Goal: Information Seeking & Learning: Learn about a topic

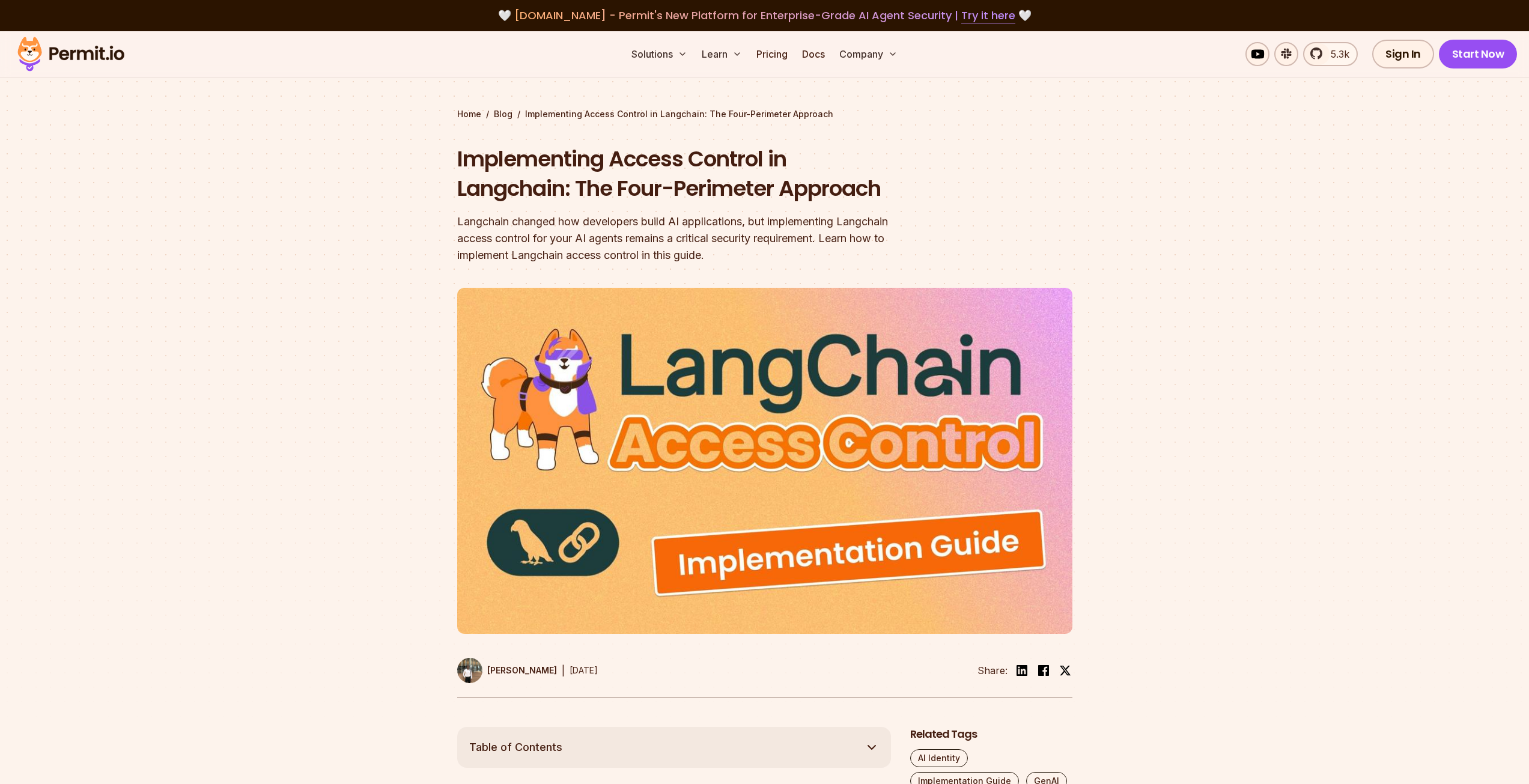
scroll to position [781, 0]
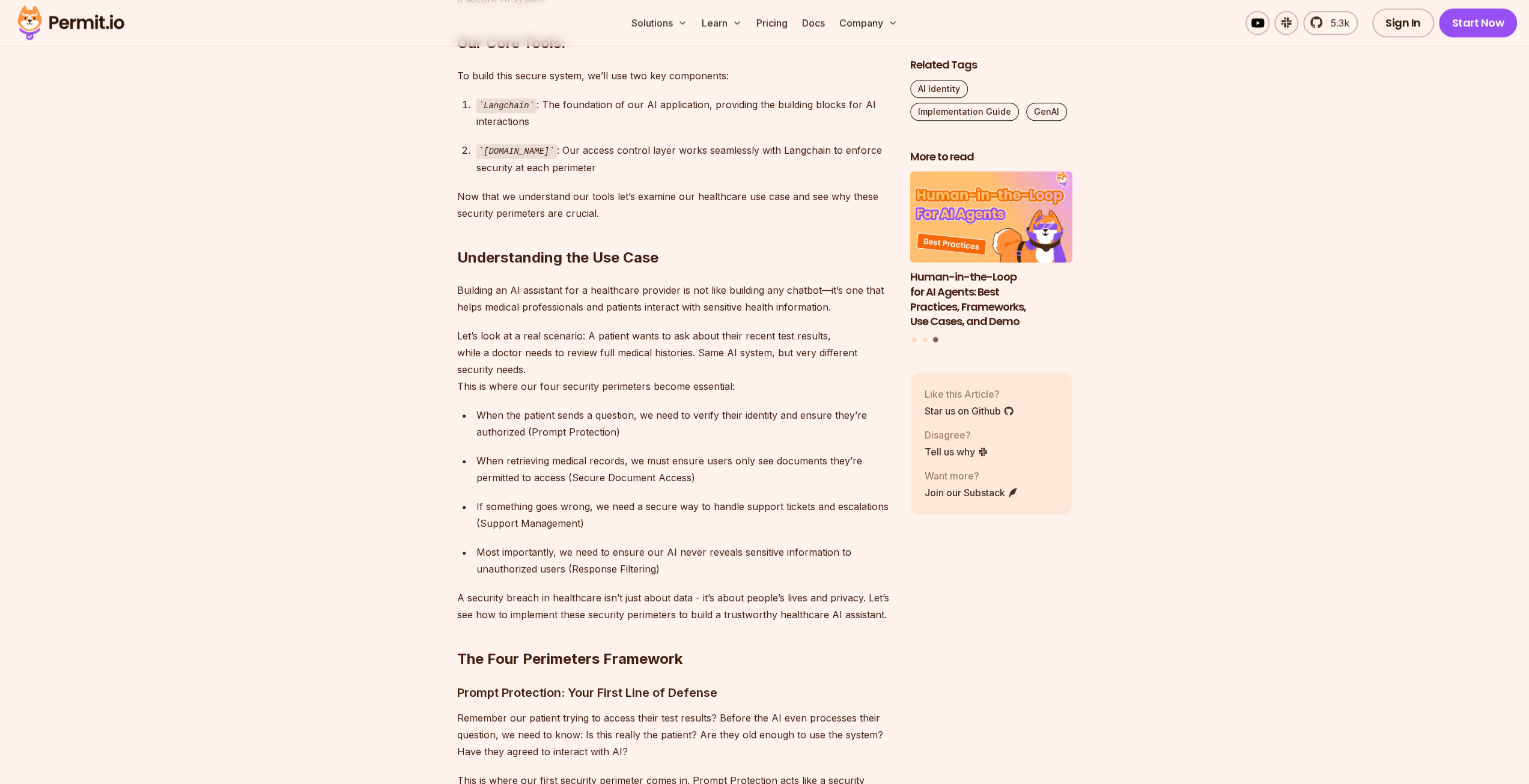
scroll to position [1129, 0]
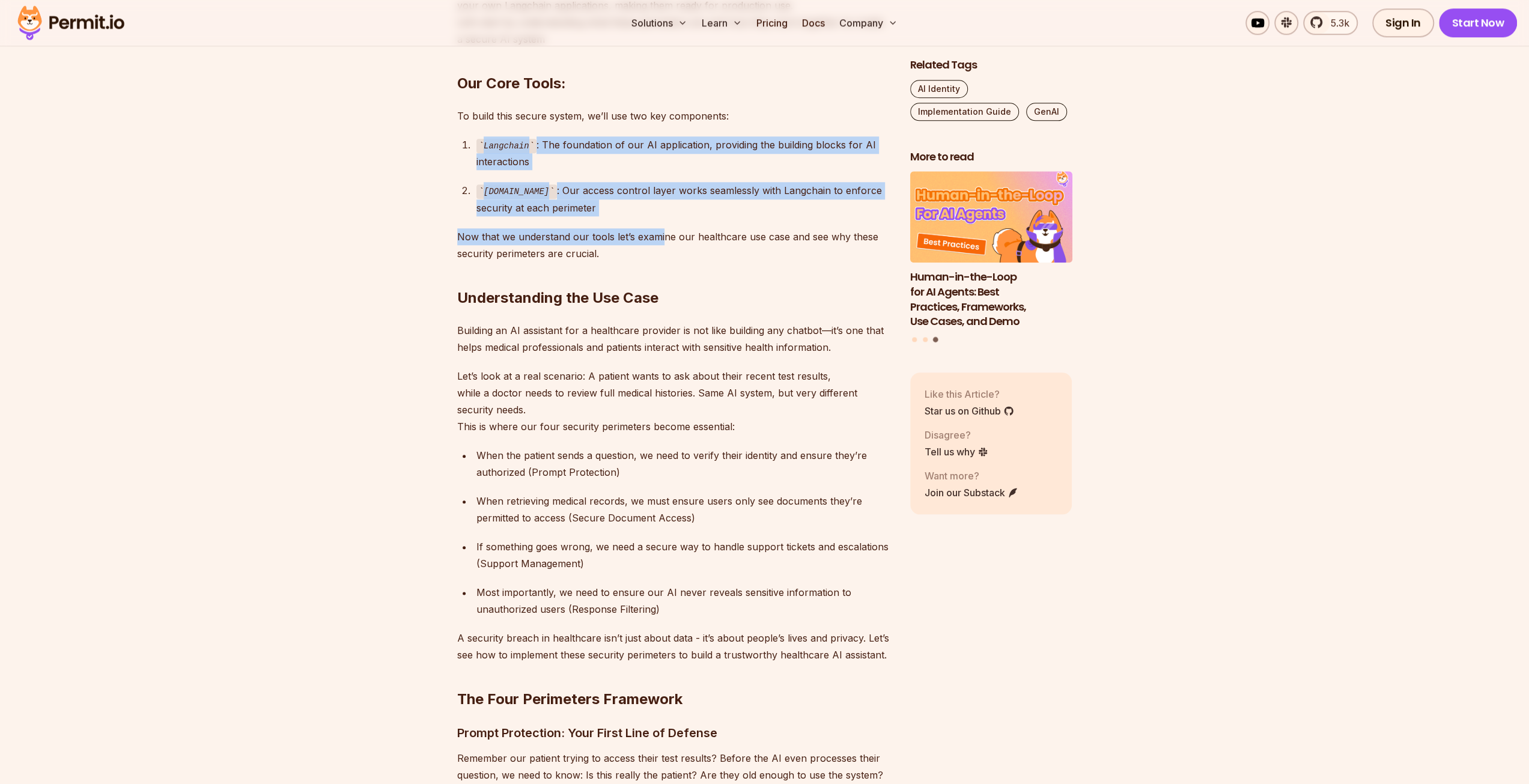
drag, startPoint x: 479, startPoint y: 165, endPoint x: 663, endPoint y: 216, distance: 190.9
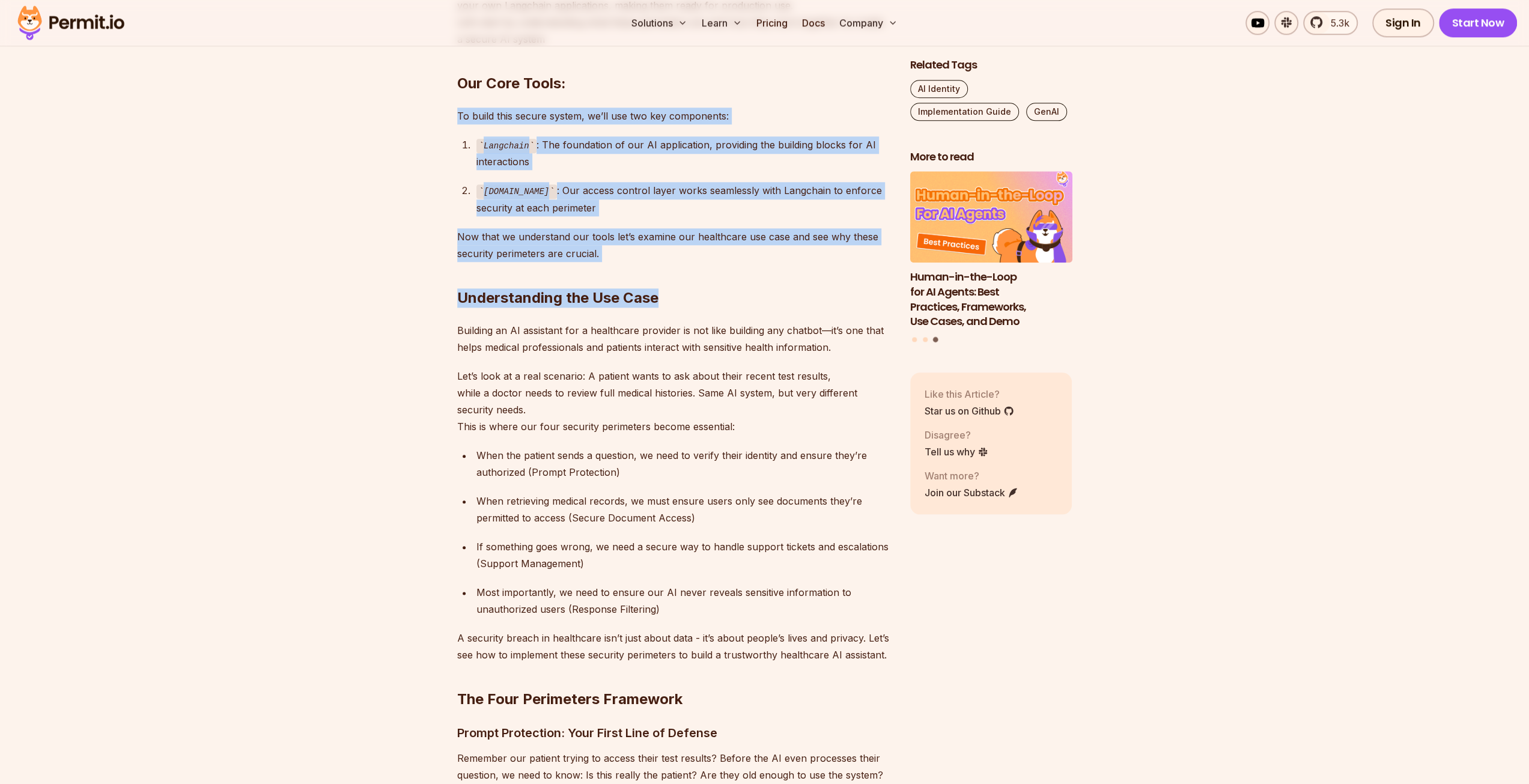
drag, startPoint x: 675, startPoint y: 258, endPoint x: 439, endPoint y: 110, distance: 278.6
drag, startPoint x: 578, startPoint y: 194, endPoint x: 673, endPoint y: 242, distance: 106.4
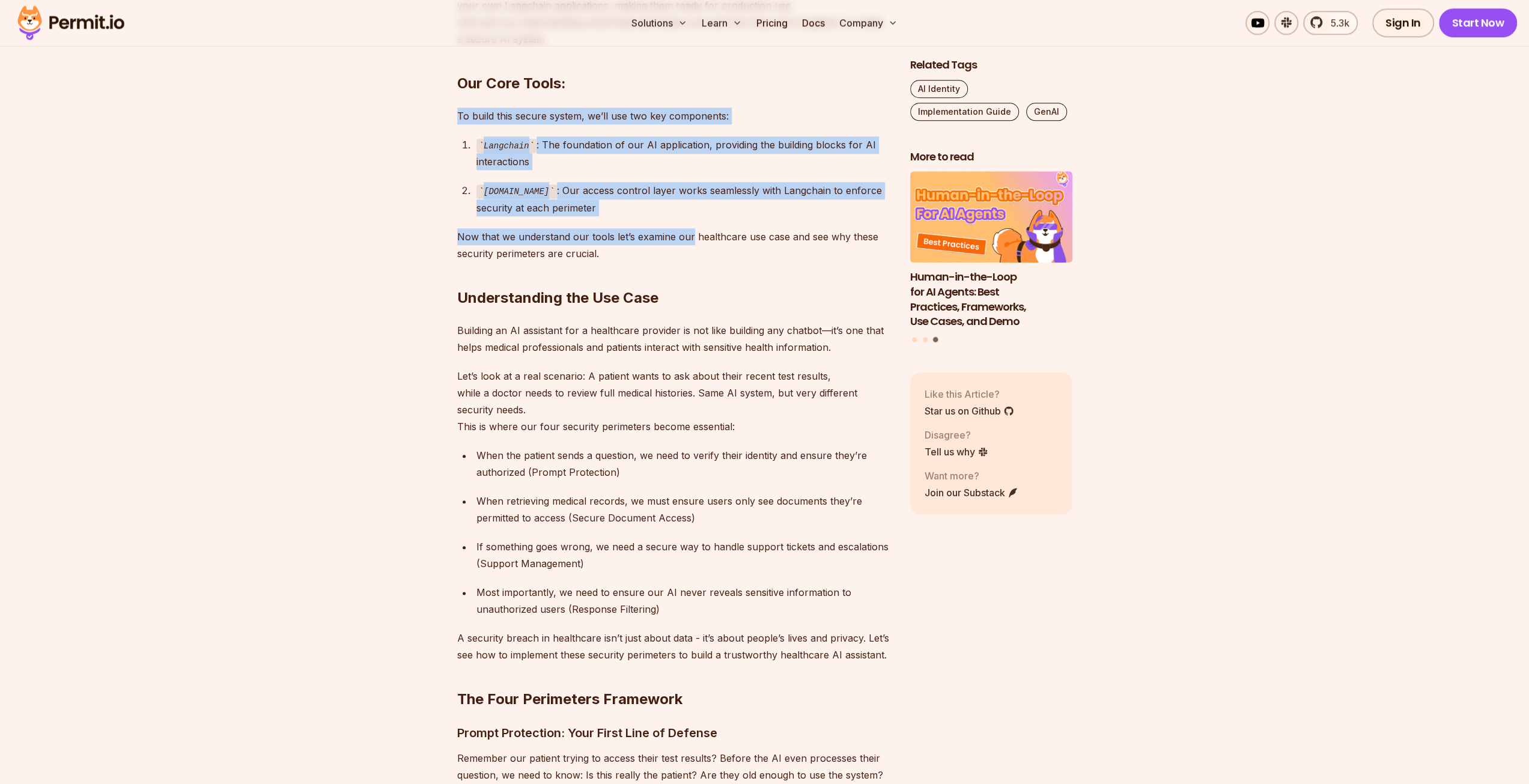
click at [673, 242] on p "Now that we understand our tools let’s examine our healthcare use case and see …" at bounding box center [674, 244] width 434 height 33
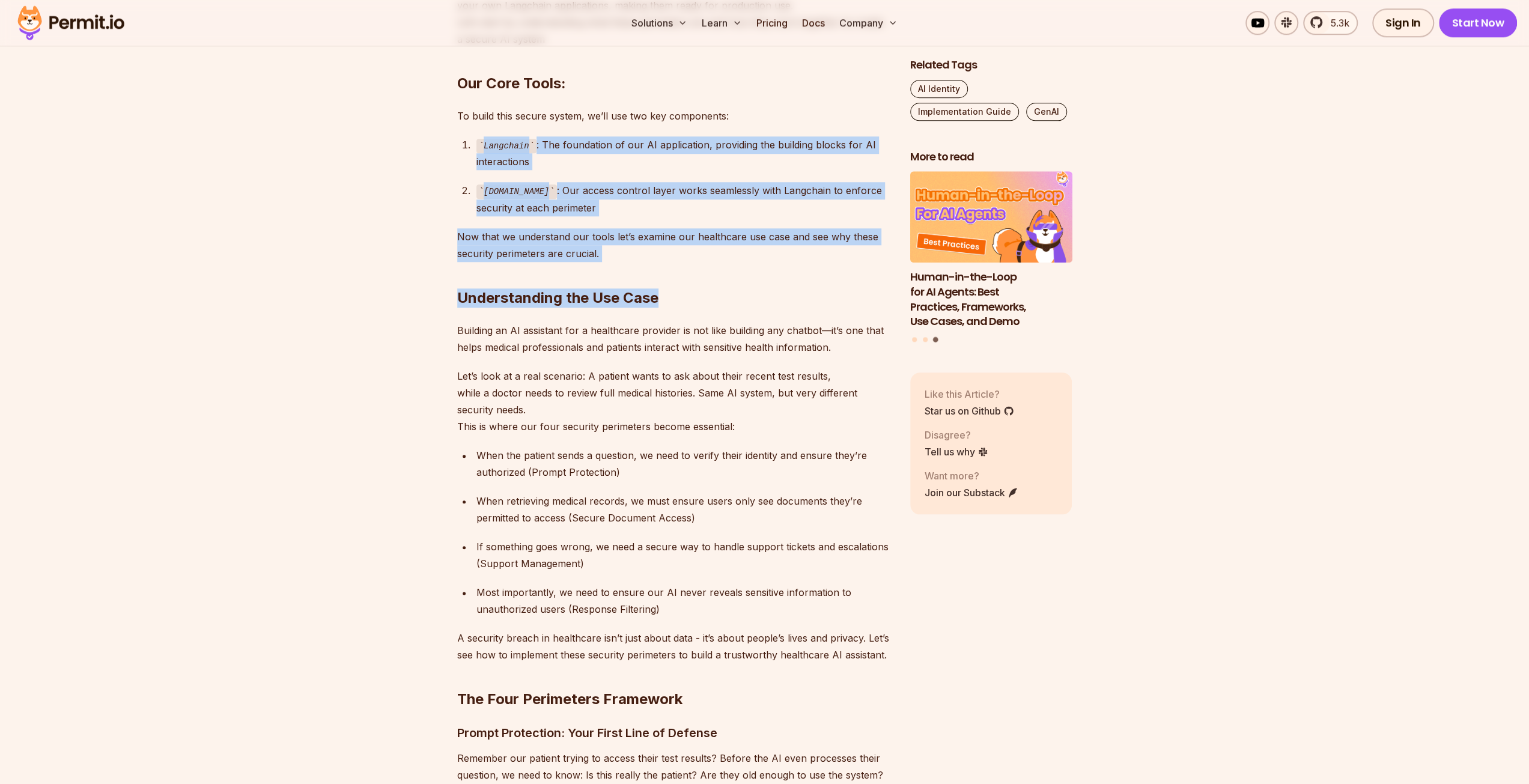
drag, startPoint x: 675, startPoint y: 255, endPoint x: 400, endPoint y: 140, distance: 298.1
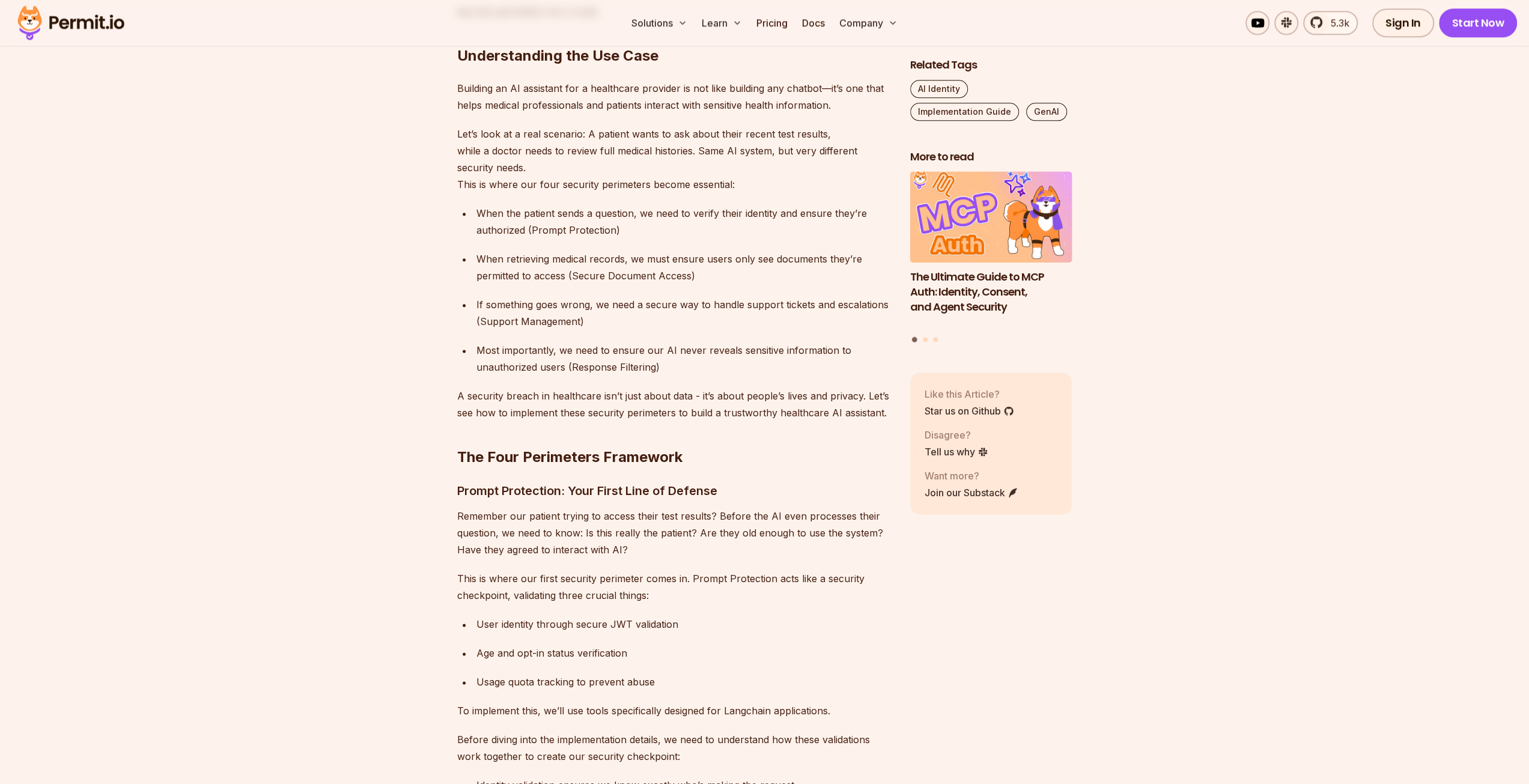
scroll to position [1369, 0]
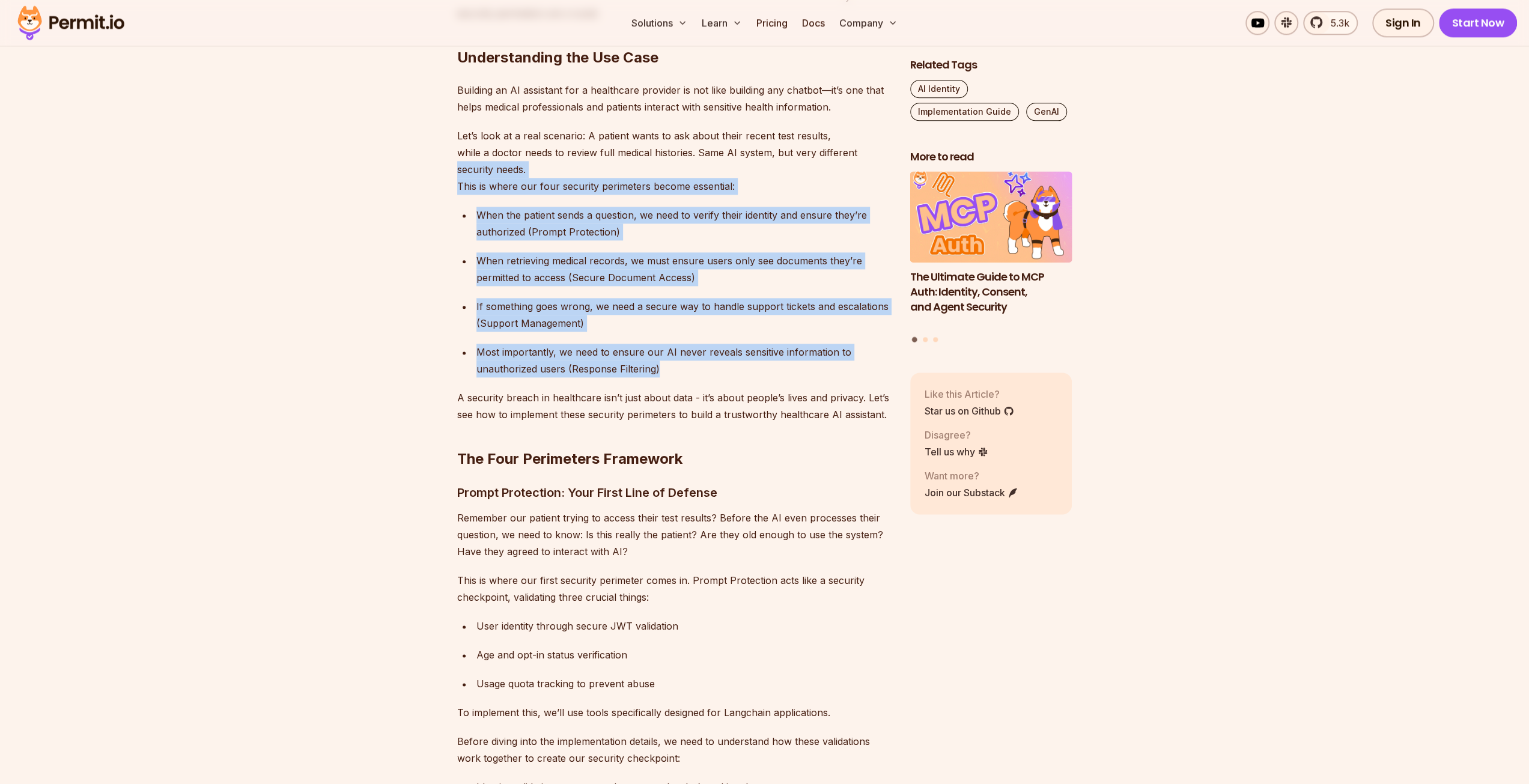
drag, startPoint x: 456, startPoint y: 170, endPoint x: 733, endPoint y: 374, distance: 344.0
click at [733, 374] on div "Most importantly, we need to ensure our AI never reveals sensitive information …" at bounding box center [684, 360] width 414 height 33
drag, startPoint x: 664, startPoint y: 359, endPoint x: 427, endPoint y: 185, distance: 294.0
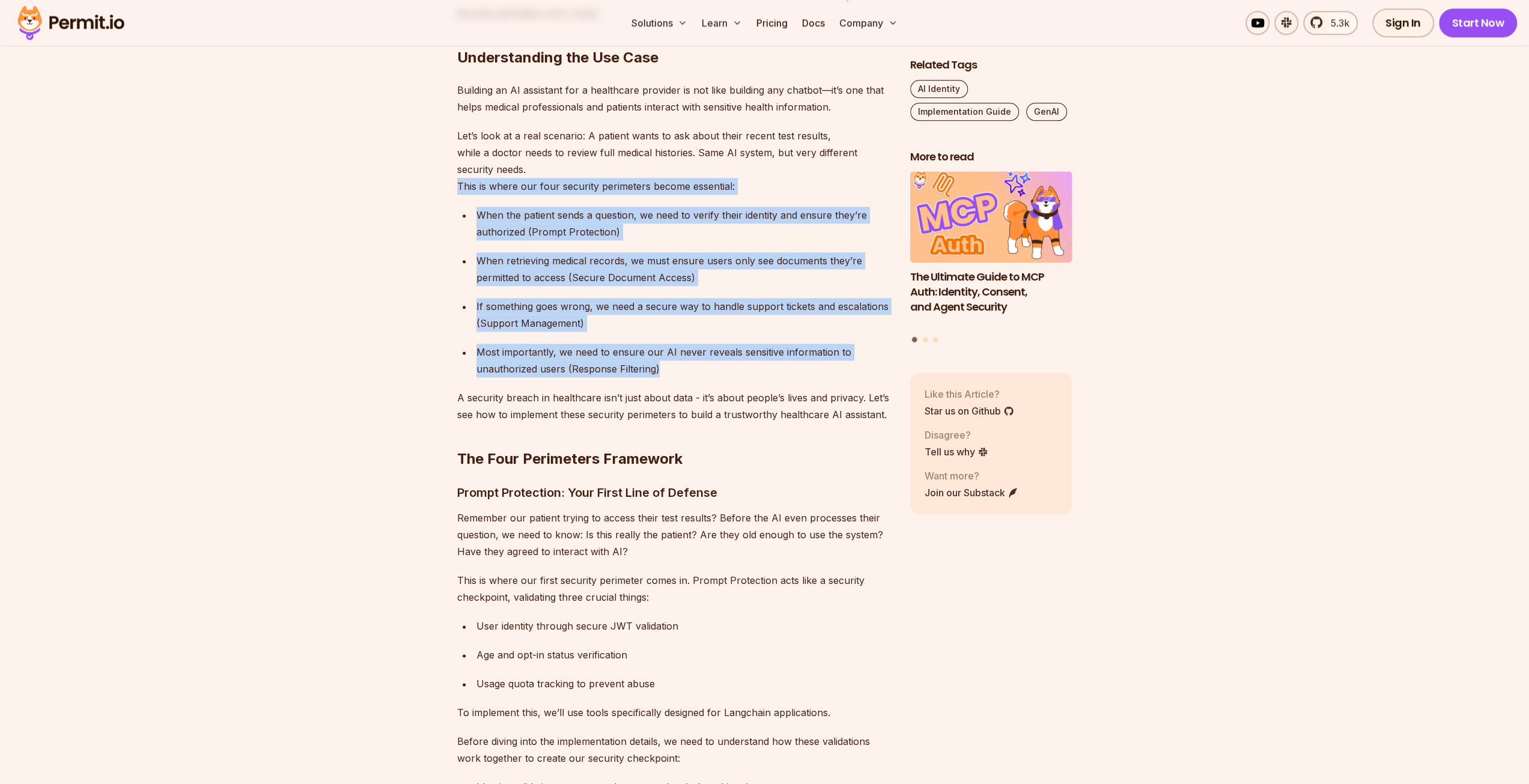
drag, startPoint x: 427, startPoint y: 185, endPoint x: 435, endPoint y: 213, distance: 29.1
drag, startPoint x: 459, startPoint y: 214, endPoint x: 752, endPoint y: 374, distance: 333.8
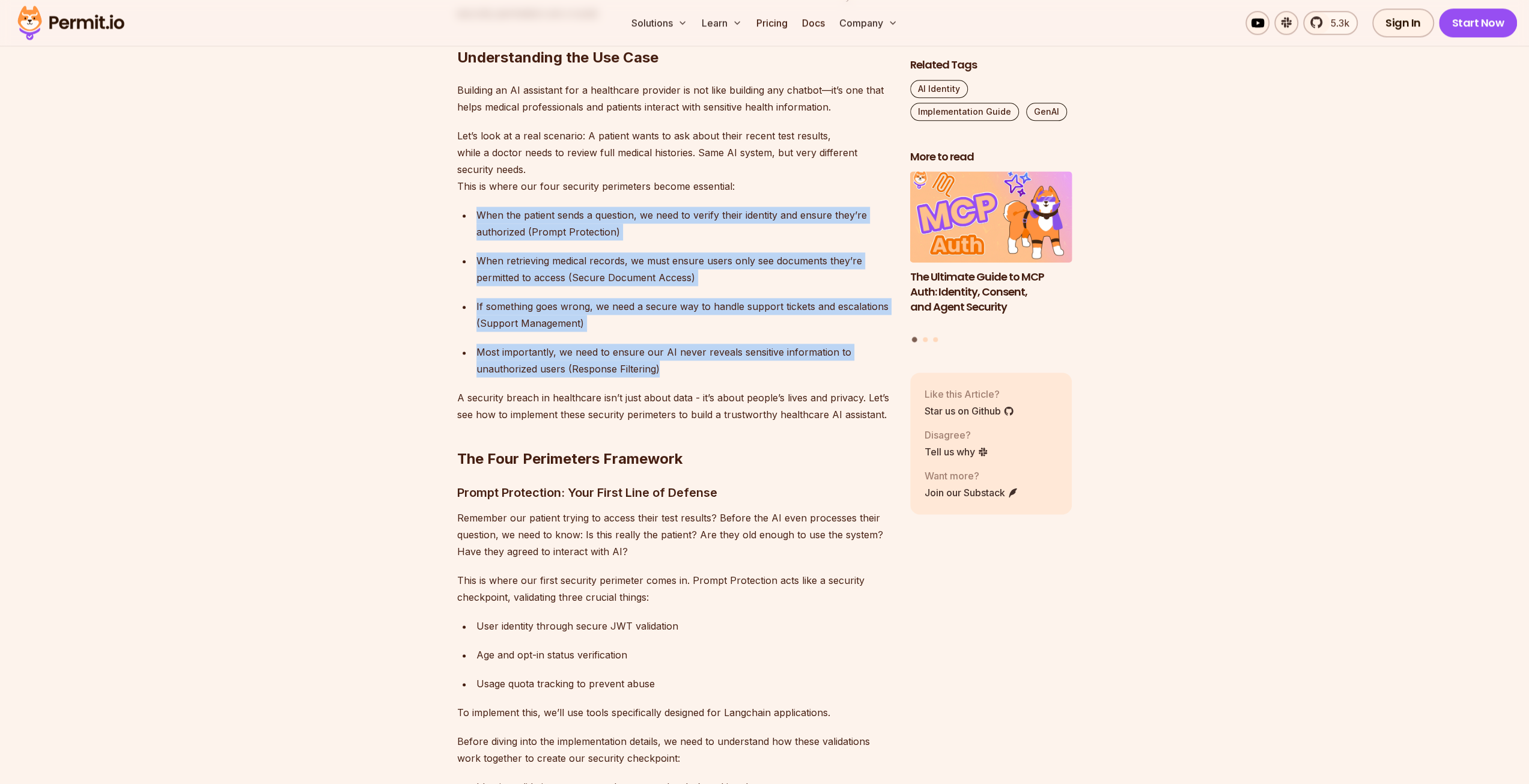
click at [752, 374] on div "Most importantly, we need to ensure our AI never reveals sensitive information …" at bounding box center [684, 360] width 414 height 33
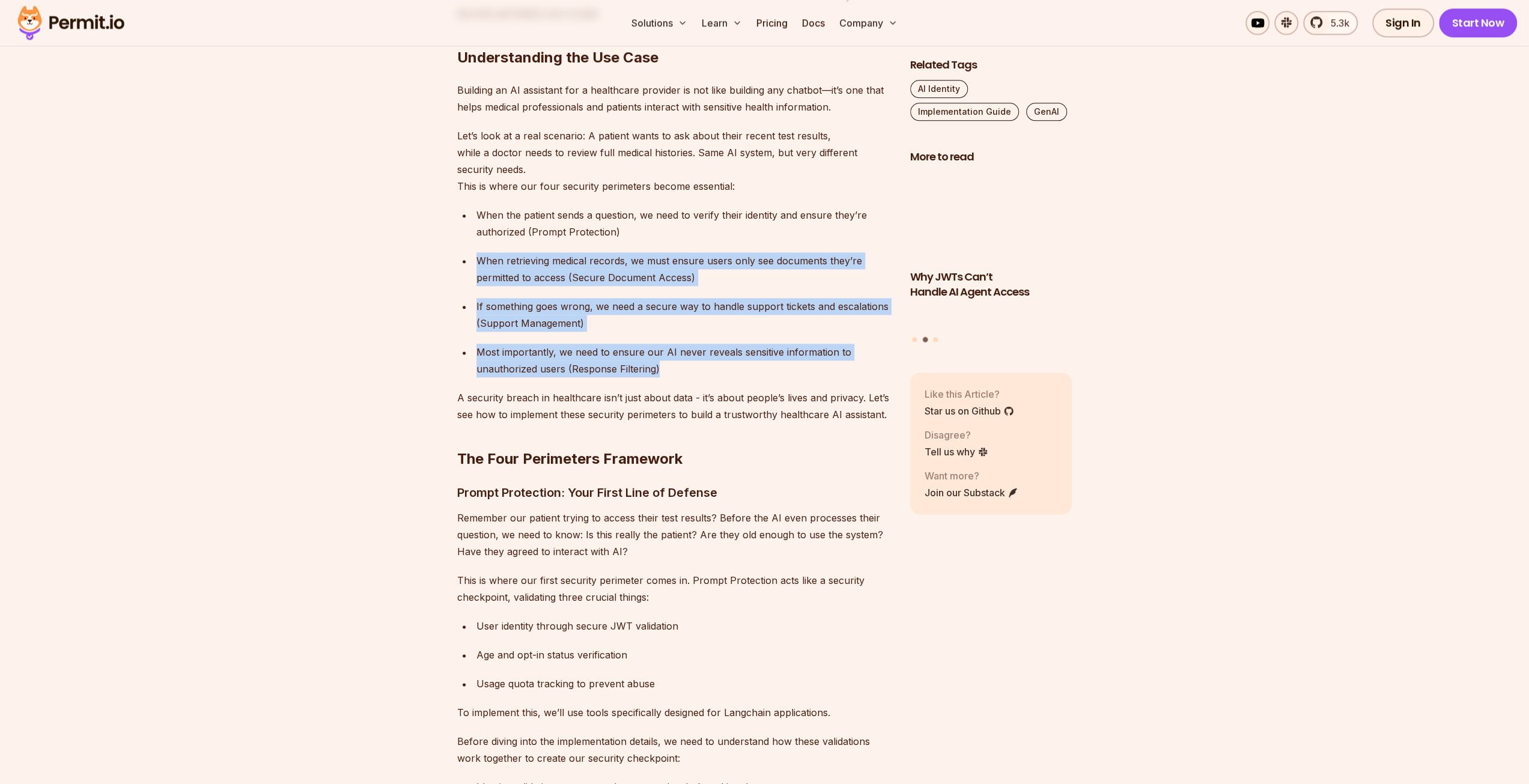
drag, startPoint x: 436, startPoint y: 240, endPoint x: 720, endPoint y: 371, distance: 312.8
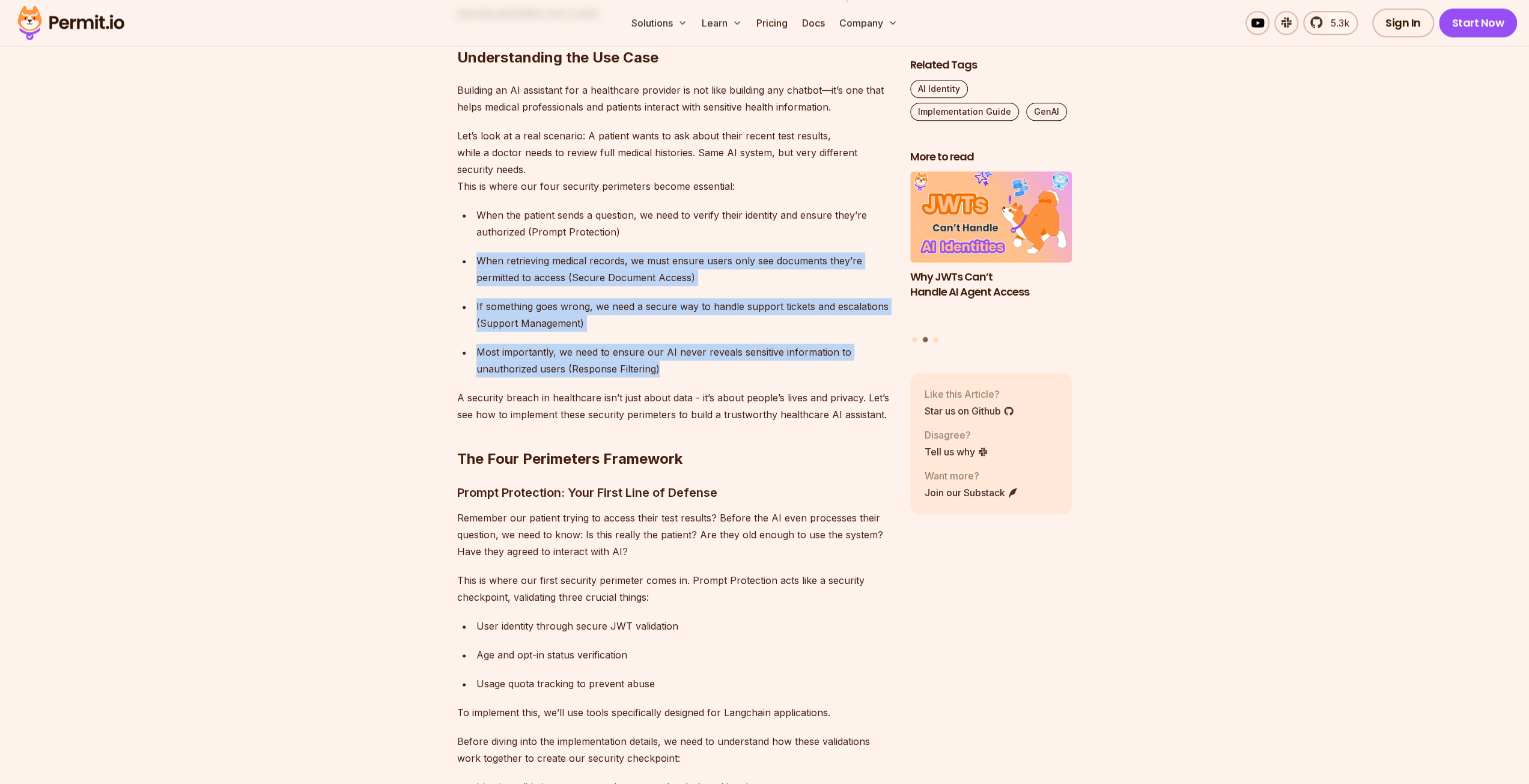
click at [720, 371] on div "Most importantly, we need to ensure our AI never reveals sensitive information …" at bounding box center [684, 360] width 414 height 33
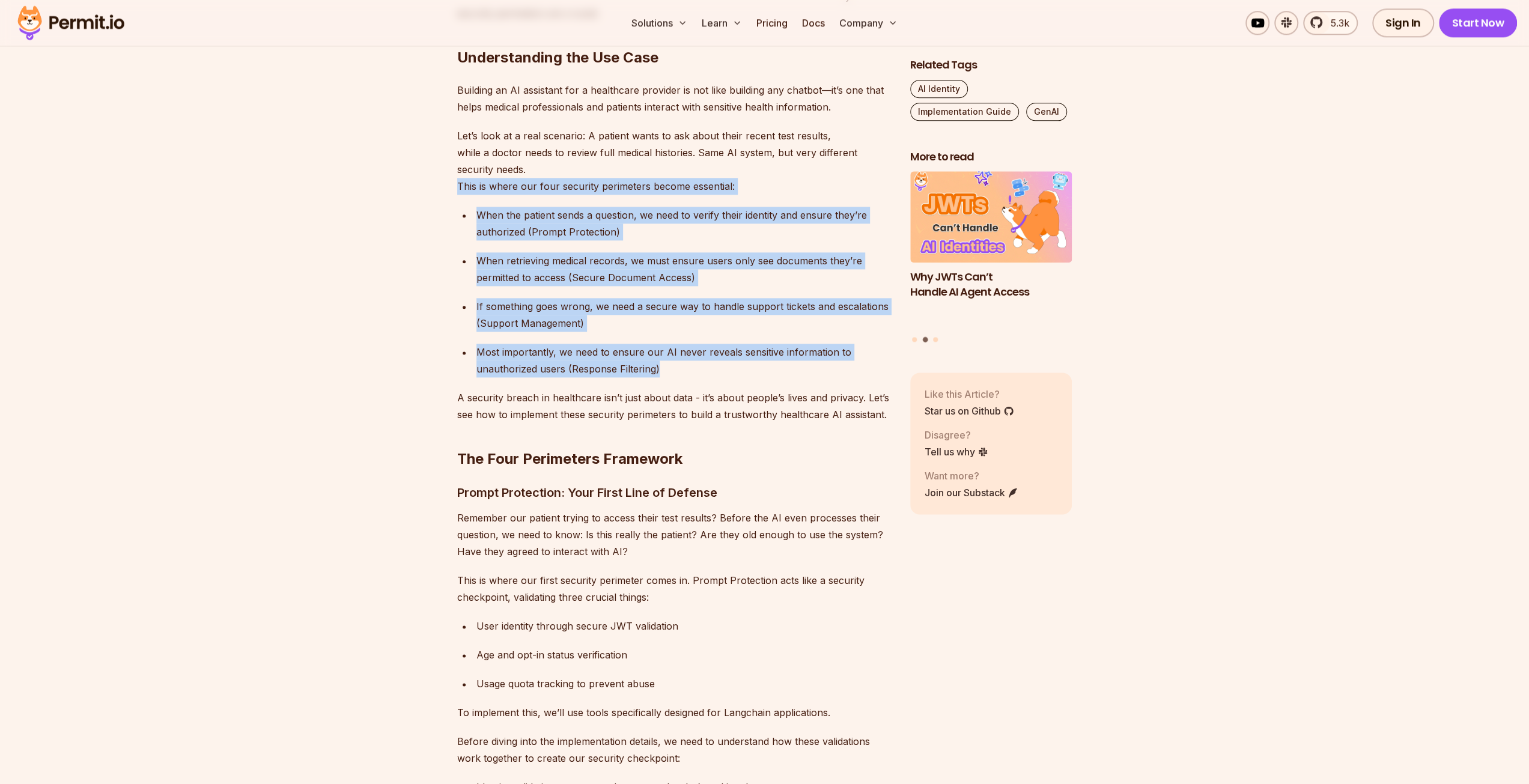
drag, startPoint x: 585, startPoint y: 338, endPoint x: 382, endPoint y: 189, distance: 251.8
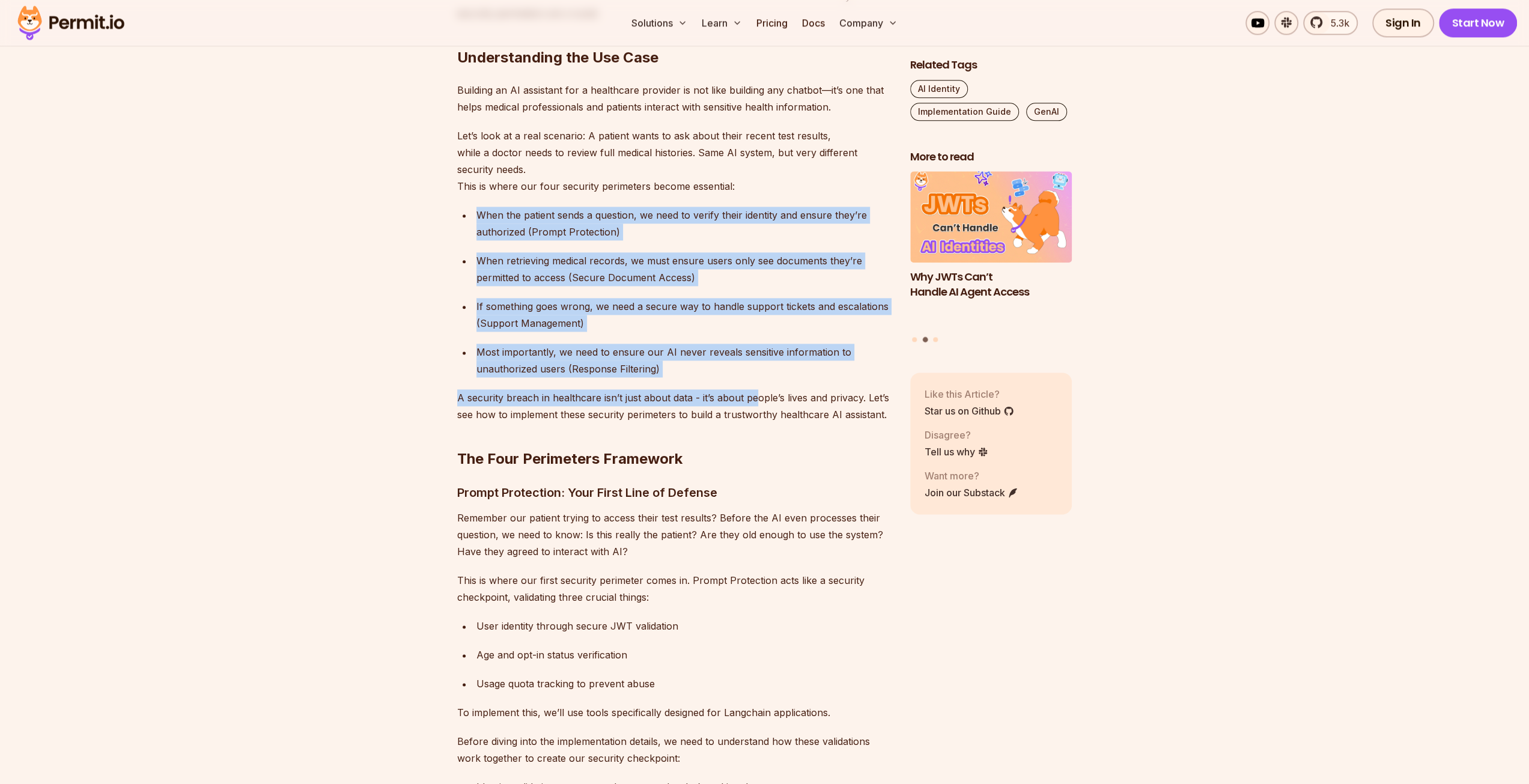
drag, startPoint x: 393, startPoint y: 220, endPoint x: 759, endPoint y: 382, distance: 400.2
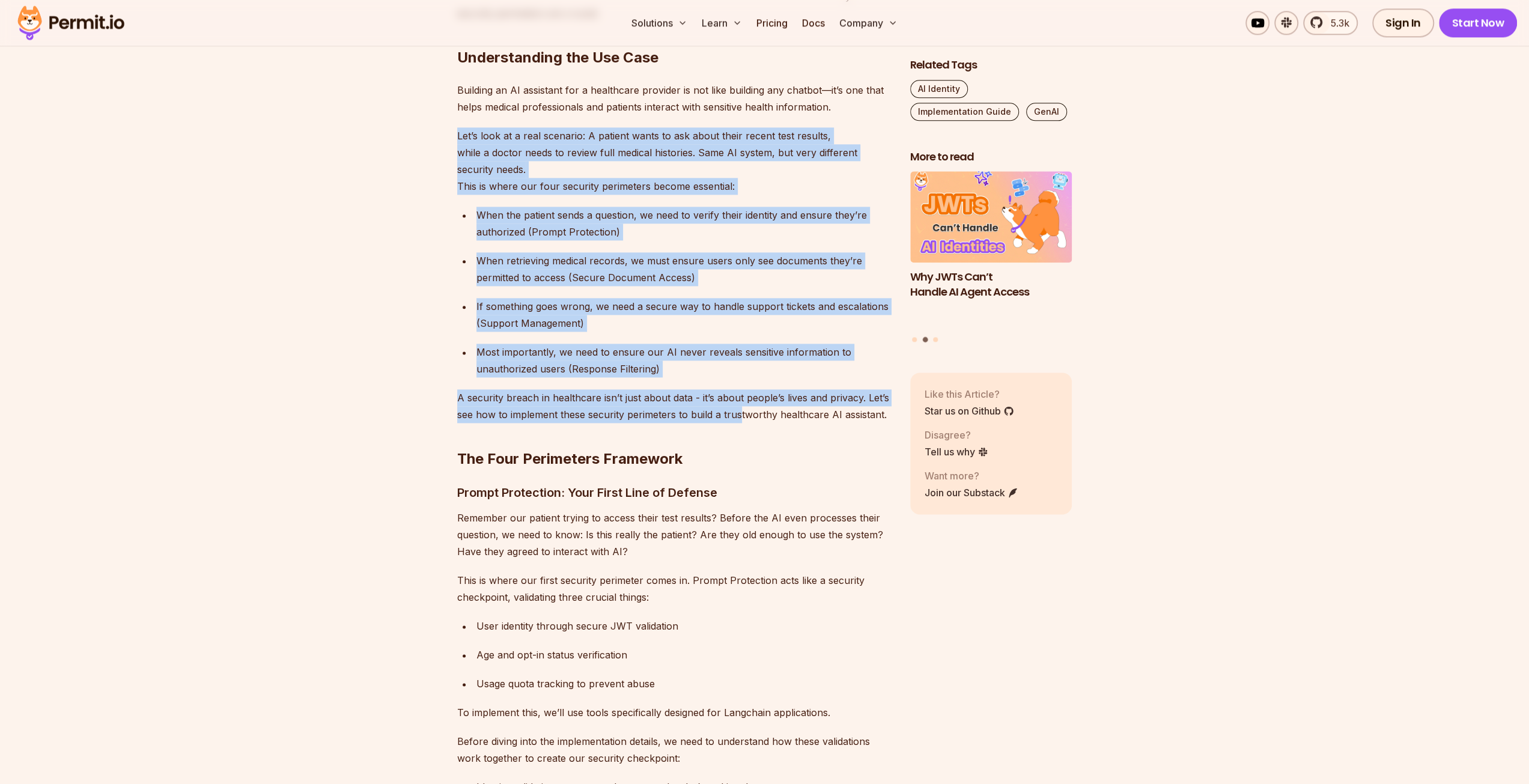
drag, startPoint x: 740, startPoint y: 417, endPoint x: 385, endPoint y: 135, distance: 453.4
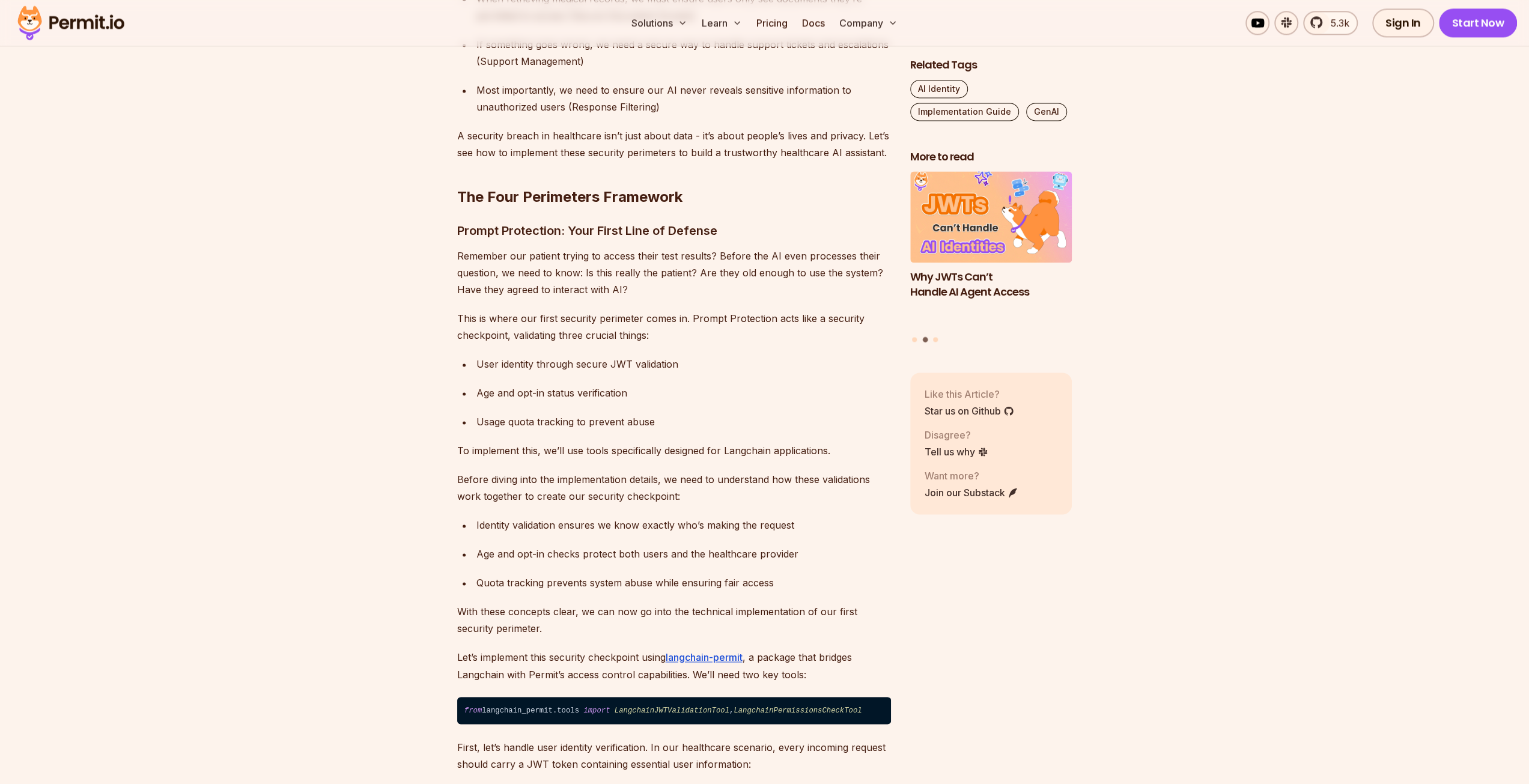
scroll to position [1669, 0]
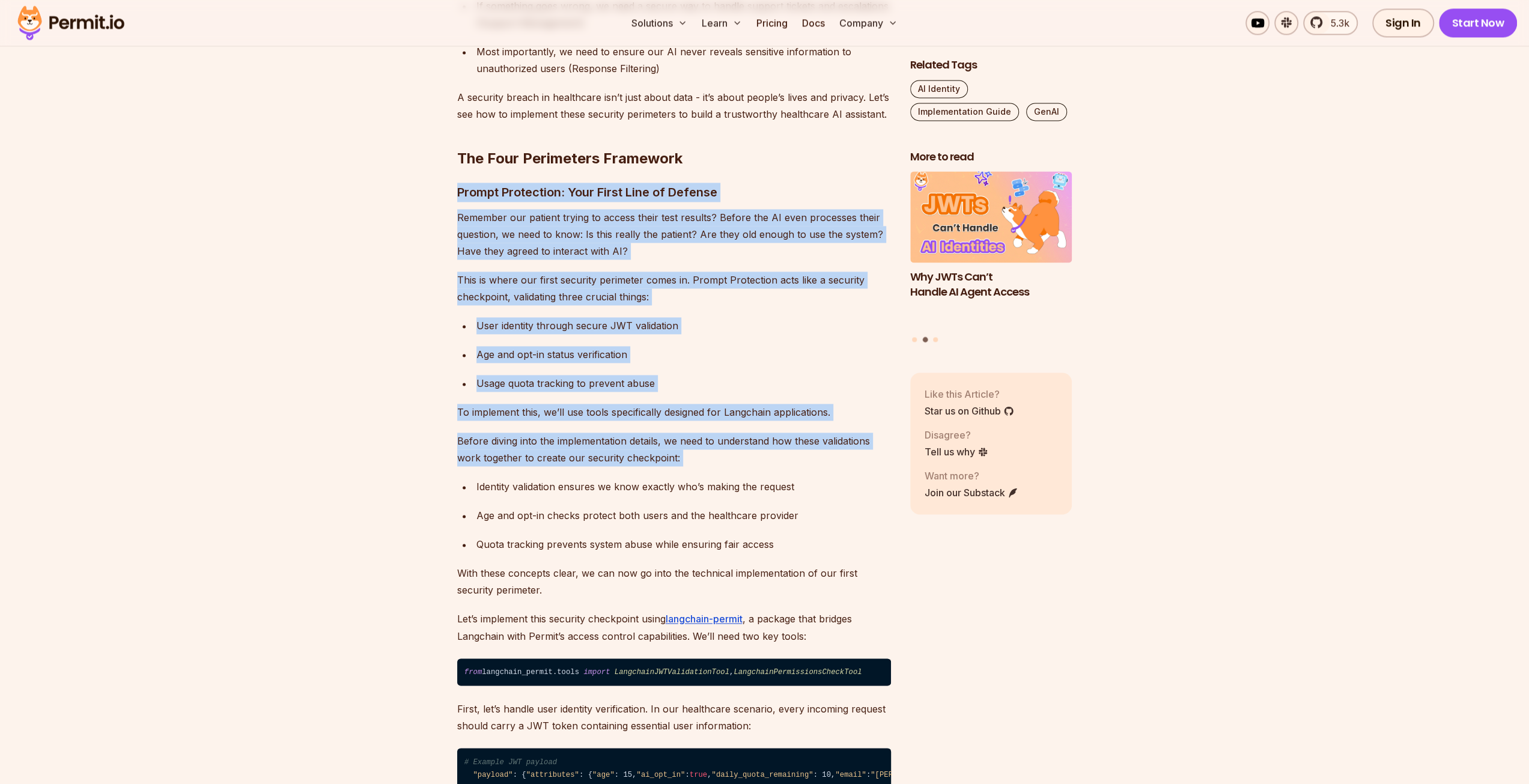
drag, startPoint x: 435, startPoint y: 169, endPoint x: 436, endPoint y: 468, distance: 299.0
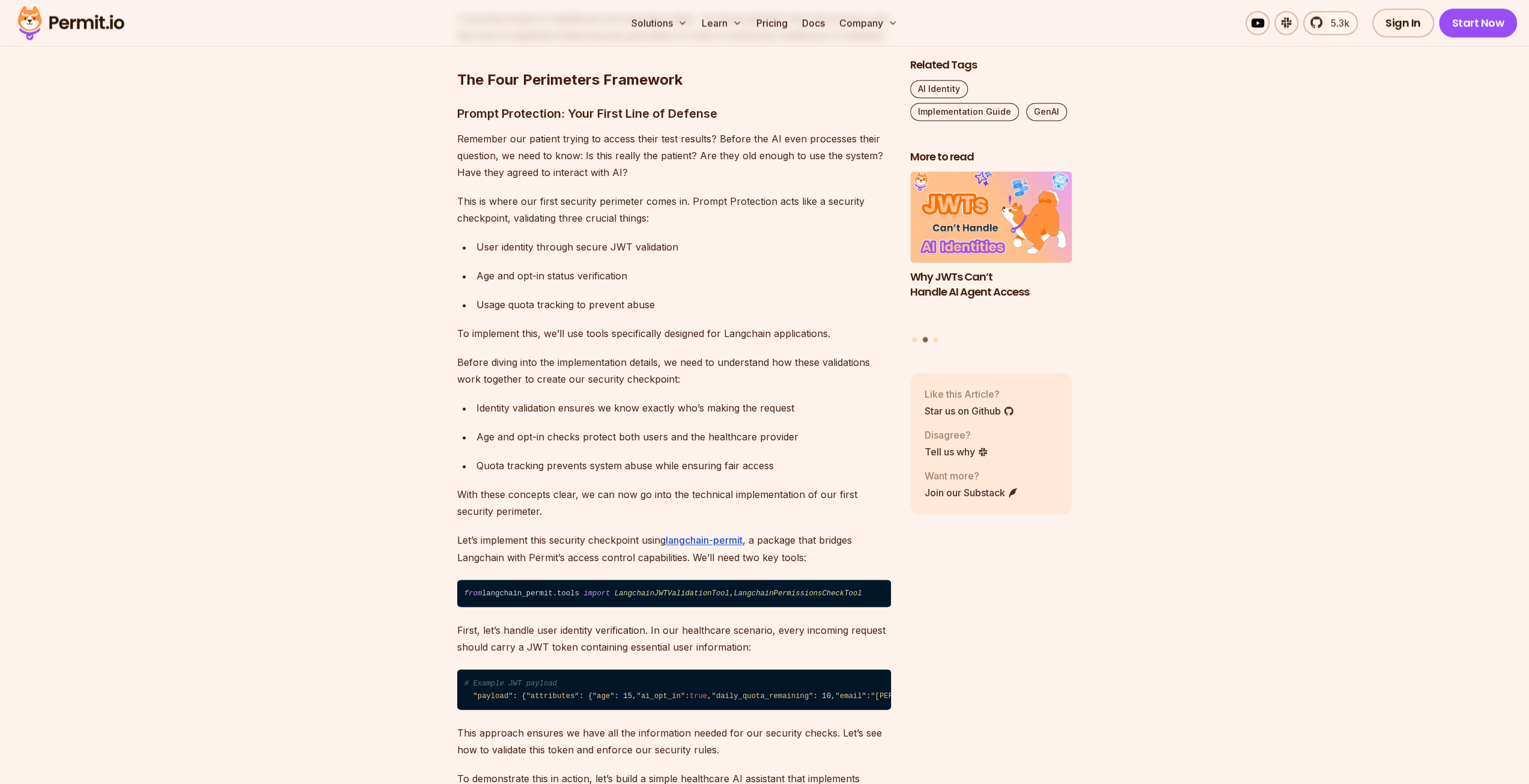
scroll to position [1789, 0]
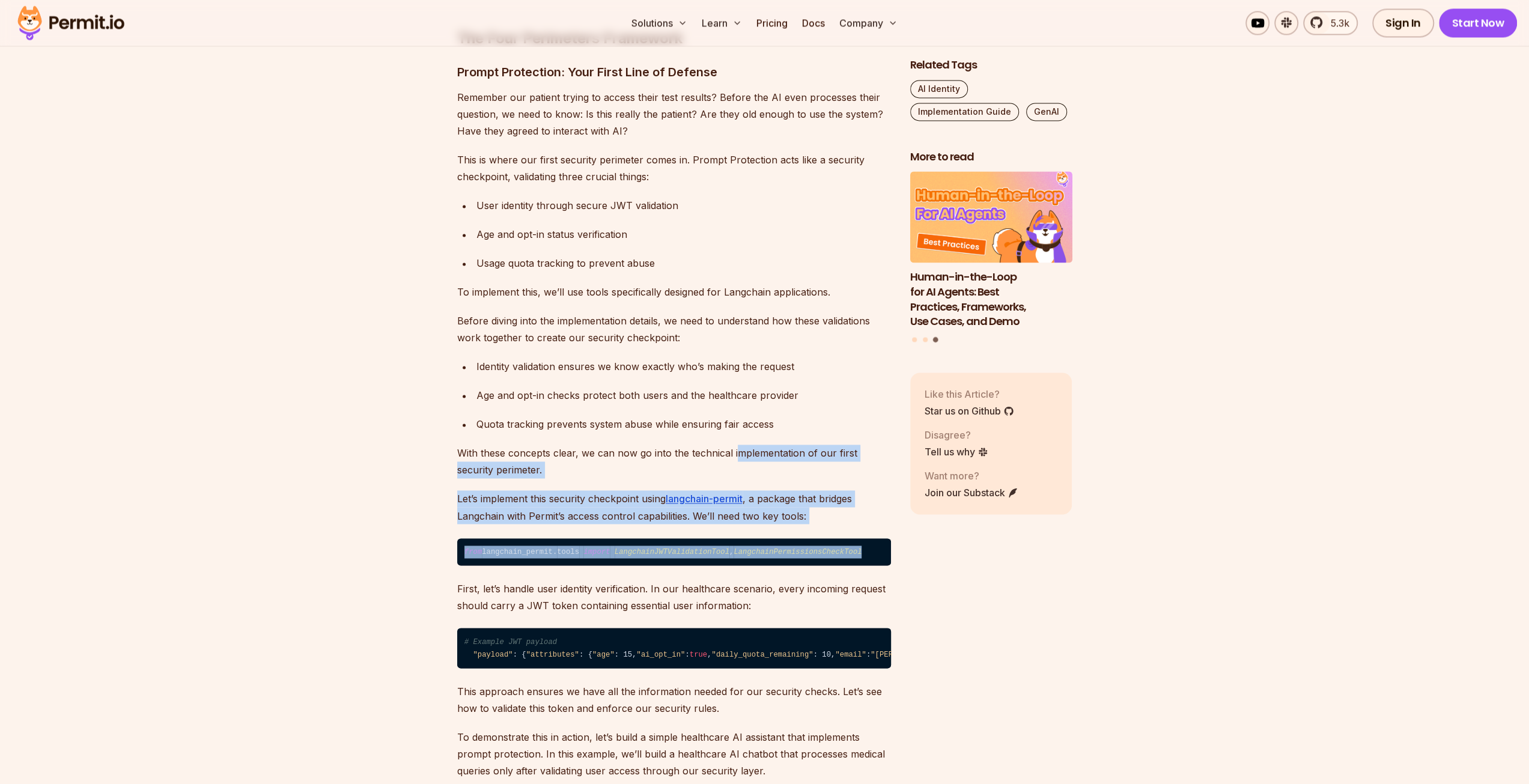
drag, startPoint x: 738, startPoint y: 459, endPoint x: 853, endPoint y: 529, distance: 134.6
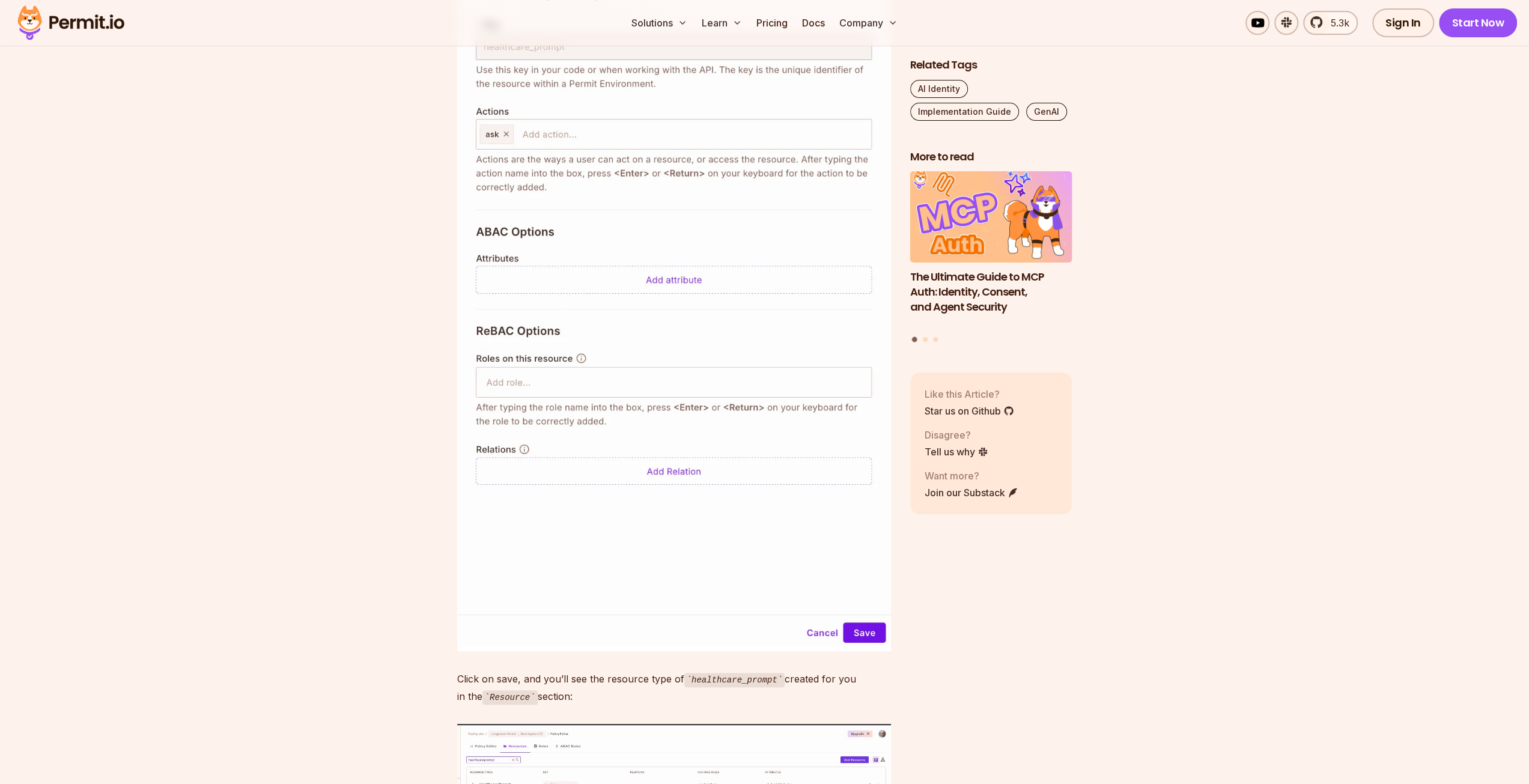
scroll to position [4852, 0]
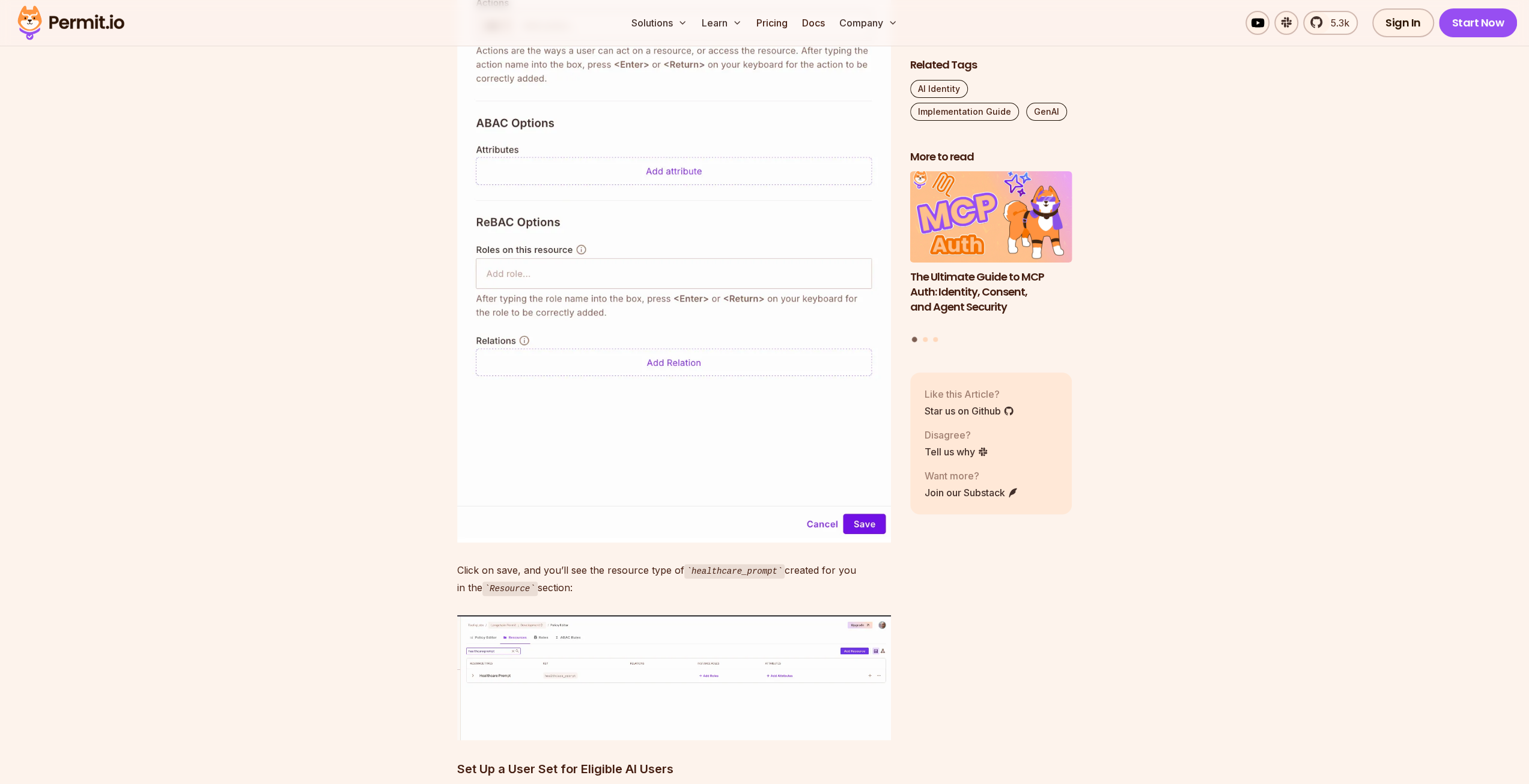
drag, startPoint x: 499, startPoint y: 227, endPoint x: 630, endPoint y: 450, distance: 258.6
drag, startPoint x: 518, startPoint y: 362, endPoint x: 448, endPoint y: 144, distance: 229.0
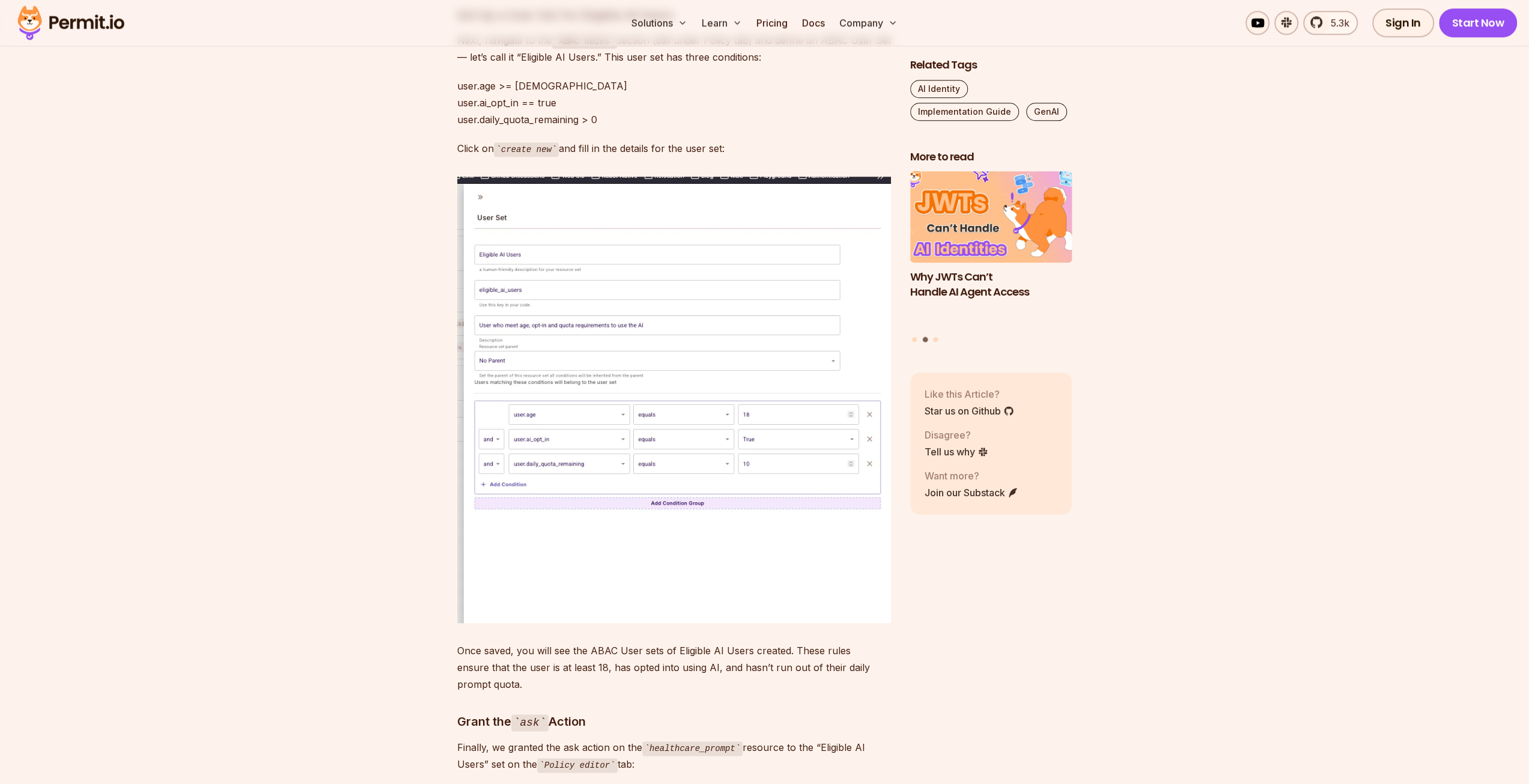
scroll to position [5633, 0]
